Goal: Navigation & Orientation: Go to known website

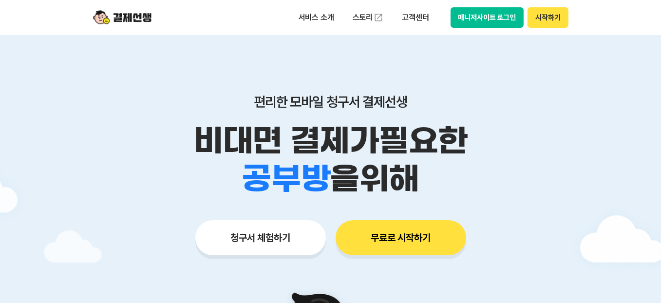
click at [475, 10] on button "매니저사이트 로그인" at bounding box center [488, 17] width 74 height 20
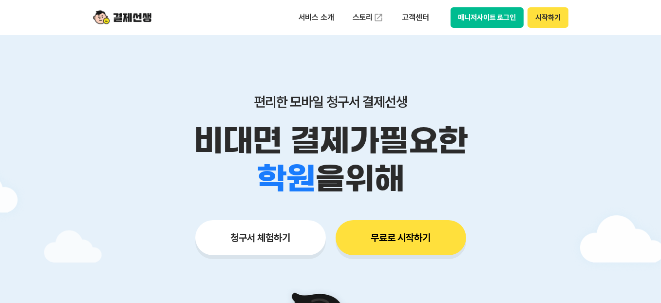
drag, startPoint x: 558, startPoint y: 94, endPoint x: 499, endPoint y: 30, distance: 87.6
click at [554, 92] on div "편리한 모바일 청구서 결제선생 비대면 결제가 필요한 학원 공부방 호텔 쇼핑몰 병원 배달 보험사 항공사 골프장 을 위해 청구서 체험하기 무료로 …" at bounding box center [330, 155] width 499 height 241
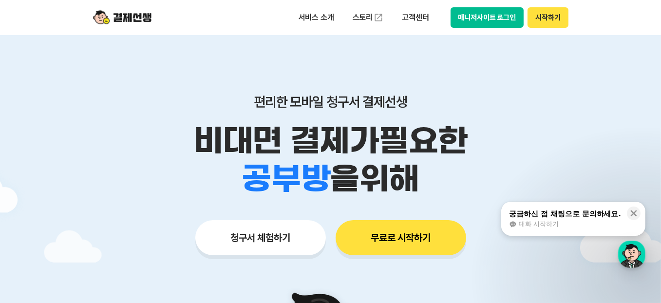
drag, startPoint x: 519, startPoint y: 88, endPoint x: 366, endPoint y: 29, distance: 163.6
click at [518, 88] on div "편리한 모바일 청구서 결제선생 비대면 결제가 필요한 학원 공부방 호텔 쇼핑몰 병원 배달 보험사 항공사 골프장 을 위해 청구서 체험하기 무료로 …" at bounding box center [330, 155] width 499 height 241
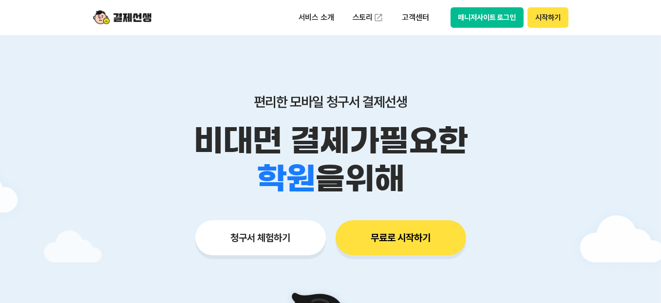
click at [487, 22] on button "매니저사이트 로그인" at bounding box center [488, 17] width 74 height 20
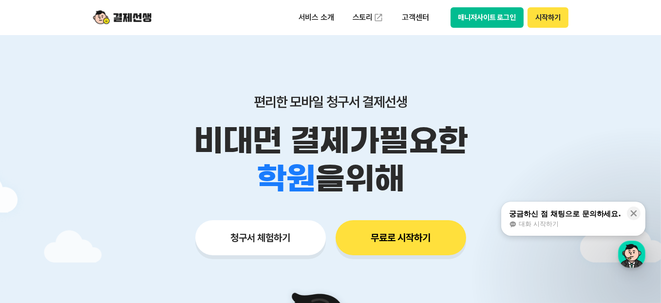
click at [471, 24] on button "매니저사이트 로그인" at bounding box center [488, 17] width 74 height 20
